Goal: Information Seeking & Learning: Learn about a topic

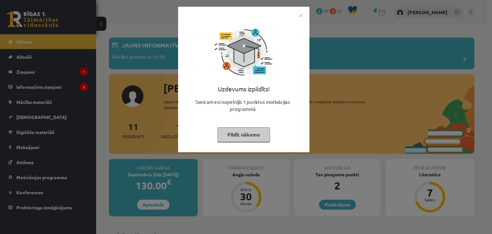
click at [300, 14] on img "Close" at bounding box center [301, 16] width 10 height 10
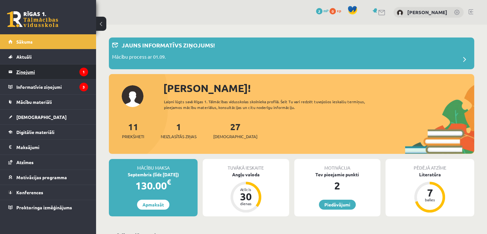
click at [65, 69] on legend "Ziņojumi 1" at bounding box center [52, 71] width 72 height 15
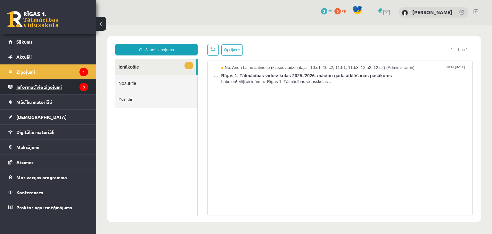
click at [53, 87] on legend "Informatīvie ziņojumi 3" at bounding box center [52, 86] width 72 height 15
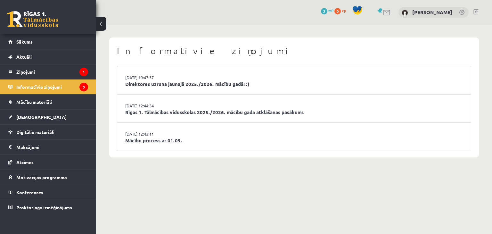
click at [146, 138] on link "Mācību process ar 01.09." at bounding box center [294, 140] width 338 height 7
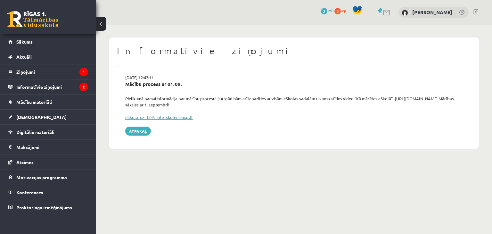
click at [146, 116] on link "eSkola_uz_1.09._info_skolēniem.pdf" at bounding box center [159, 116] width 68 height 5
click at [40, 44] on link "Sākums" at bounding box center [48, 41] width 80 height 15
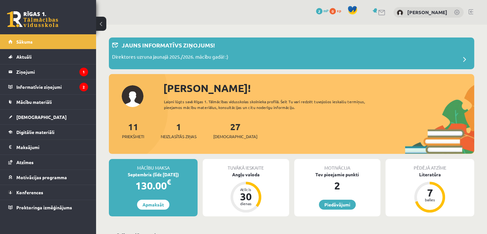
click at [184, 131] on div "1 Neizlasītās ziņas" at bounding box center [179, 130] width 36 height 20
click at [184, 135] on span "Neizlasītās ziņas" at bounding box center [179, 136] width 36 height 6
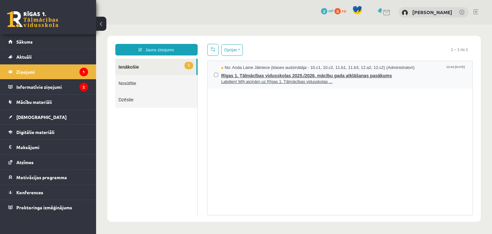
click at [256, 72] on span "Rīgas 1. Tālmācības vidusskolas 2025./2026. mācību gada atklāšanas pasākums" at bounding box center [343, 75] width 245 height 8
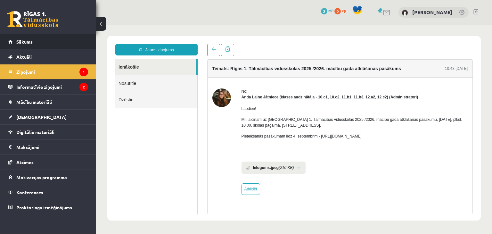
click at [21, 40] on span "Sākums" at bounding box center [24, 42] width 16 height 6
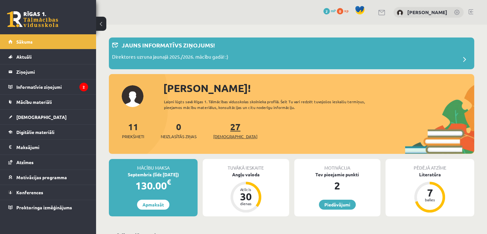
click at [228, 136] on span "[DEMOGRAPHIC_DATA]" at bounding box center [235, 136] width 44 height 6
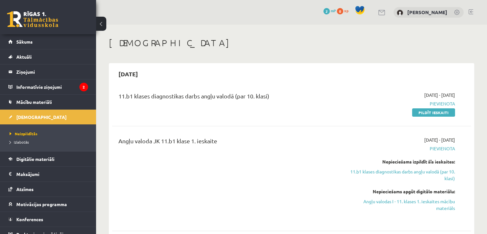
click at [315, 72] on div "2025-09-30" at bounding box center [291, 73] width 359 height 15
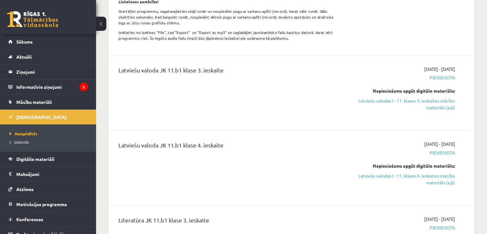
scroll to position [465, 0]
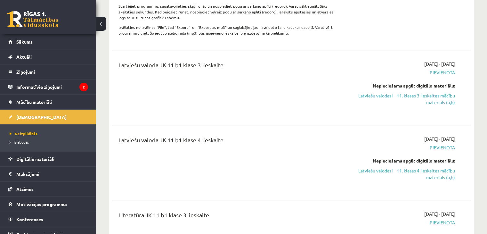
drag, startPoint x: 486, startPoint y: 33, endPoint x: 490, endPoint y: 33, distance: 3.9
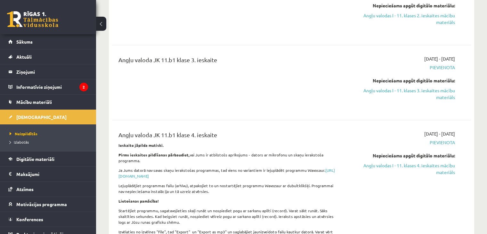
scroll to position [0, 0]
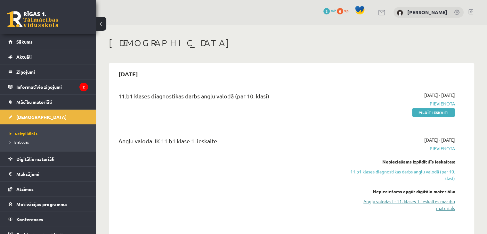
click at [438, 202] on link "Angļu valodas I - 11. klases 1. ieskaites mācību materiāls" at bounding box center [403, 204] width 106 height 13
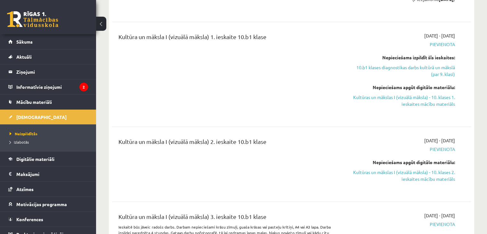
scroll to position [2012, 0]
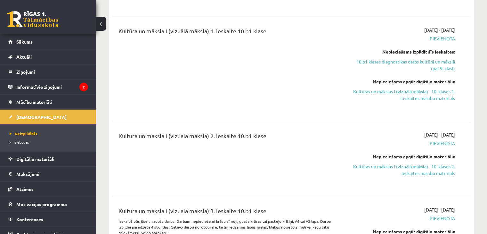
click at [396, 153] on div "Nepieciešams apgūt digitālo materiālu:" at bounding box center [403, 156] width 106 height 7
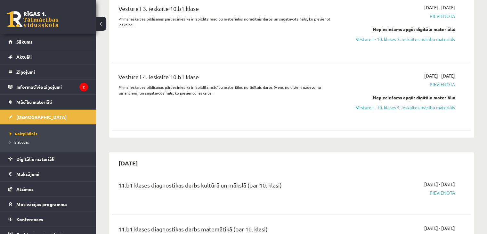
scroll to position [3164, 0]
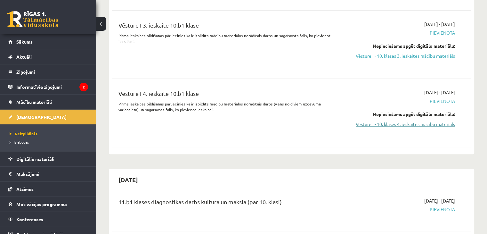
click at [409, 121] on link "Vēsture I - 10. klases 4. ieskaites mācību materiāls" at bounding box center [403, 124] width 106 height 7
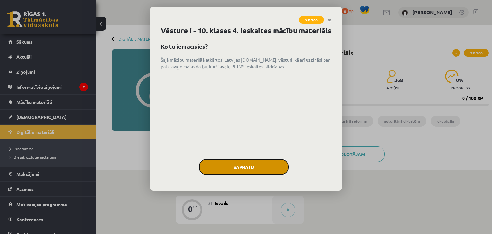
click at [245, 175] on button "Sapratu" at bounding box center [244, 167] width 90 height 16
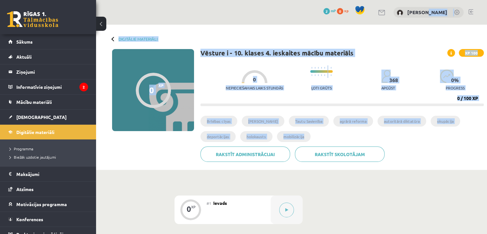
drag, startPoint x: 484, startPoint y: 66, endPoint x: 435, endPoint y: -28, distance: 105.6
click at [435, 0] on html "0 Dāvanas 2 mP 0 xp Laura Deksne Sākums Aktuāli Kā mācīties eSKOLĀ Kontakti Nor…" at bounding box center [243, 117] width 487 height 234
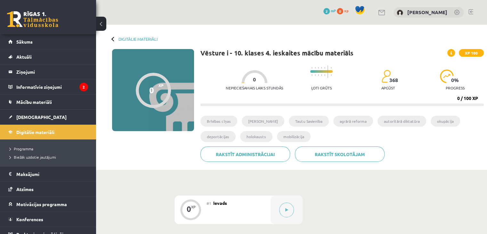
click at [286, 212] on button at bounding box center [286, 210] width 15 height 15
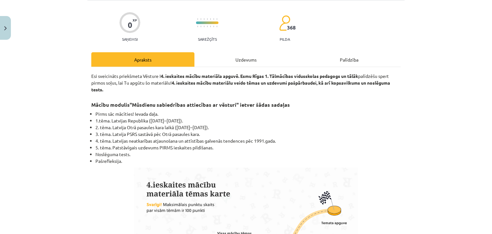
scroll to position [41, 0]
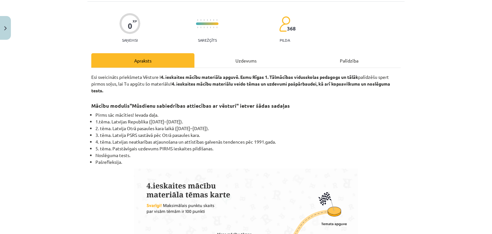
click at [246, 59] on div "Uzdevums" at bounding box center [246, 60] width 103 height 14
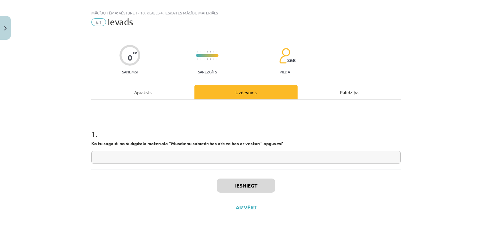
click at [339, 91] on div "Palīdzība" at bounding box center [349, 92] width 103 height 14
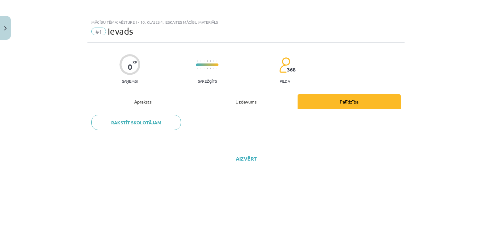
click at [246, 101] on div "Uzdevums" at bounding box center [246, 101] width 103 height 14
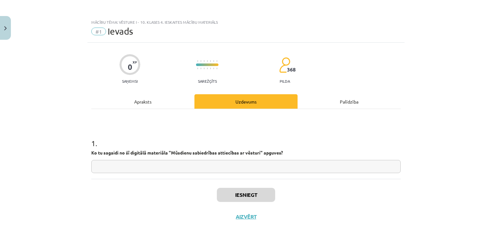
click at [143, 98] on div "Apraksts" at bounding box center [142, 101] width 103 height 14
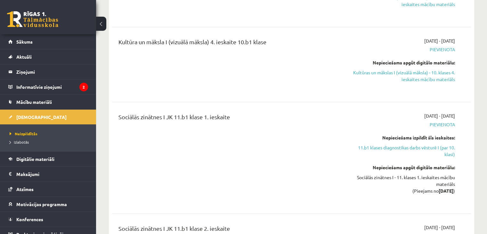
scroll to position [2201, 0]
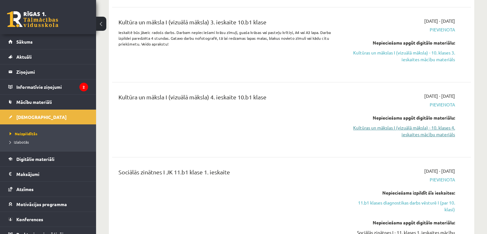
click at [424, 124] on link "Kultūras un mākslas I (vizuālā māksla) - 10. klases 4. ieskaites mācību materiā…" at bounding box center [403, 130] width 106 height 13
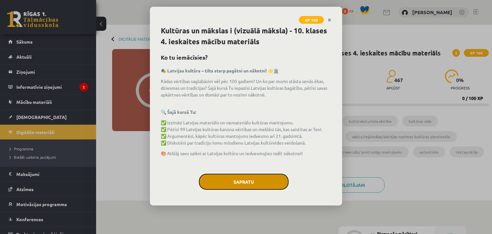
click at [238, 181] on button "Sapratu" at bounding box center [244, 182] width 90 height 16
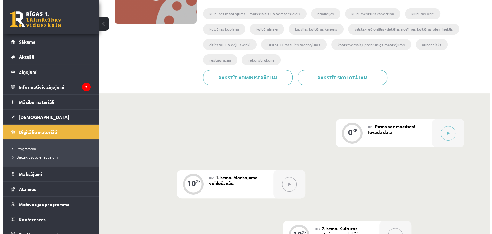
scroll to position [108, 0]
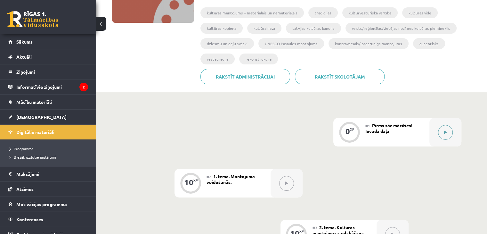
click at [447, 130] on icon at bounding box center [445, 132] width 3 height 4
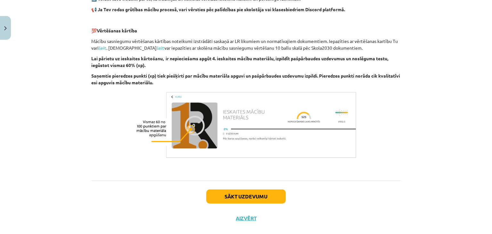
scroll to position [441, 0]
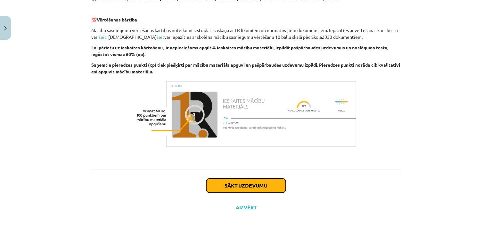
click at [253, 184] on button "Sākt uzdevumu" at bounding box center [245, 185] width 79 height 14
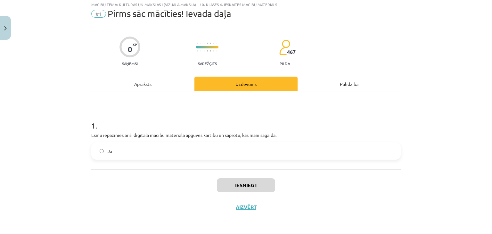
scroll to position [16, 0]
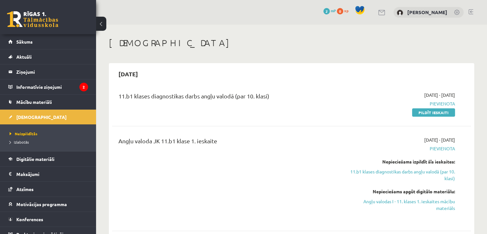
click at [473, 11] on link at bounding box center [471, 11] width 5 height 5
click at [470, 10] on link at bounding box center [471, 11] width 5 height 5
